Goal: Register for event/course

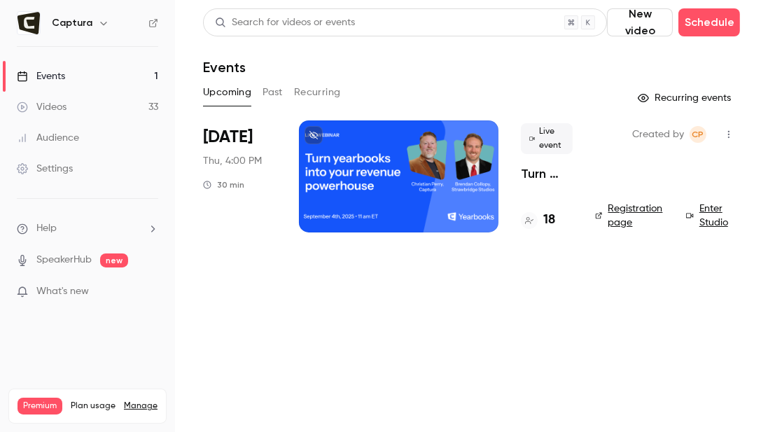
click at [544, 216] on h4 "18" at bounding box center [549, 220] width 12 height 19
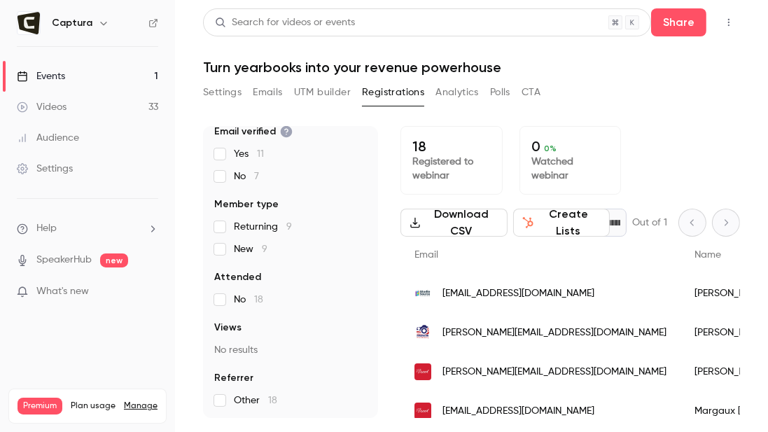
click at [118, 83] on link "Events 1" at bounding box center [87, 76] width 175 height 31
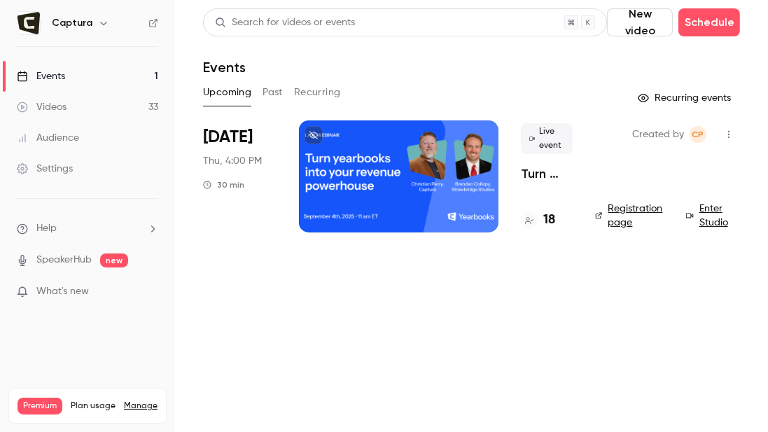
click at [704, 209] on link "Enter Studio" at bounding box center [713, 216] width 54 height 28
